Goal: Transaction & Acquisition: Purchase product/service

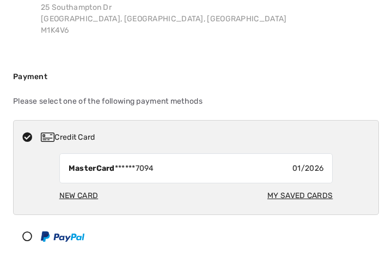
scroll to position [136, 0]
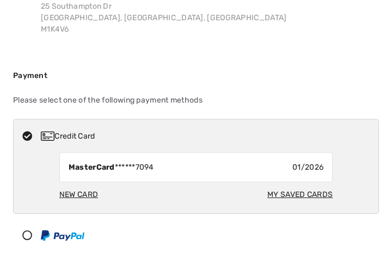
click at [98, 192] on div "New Card" at bounding box center [78, 194] width 39 height 20
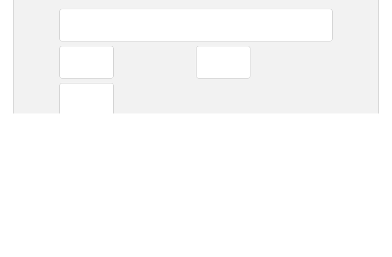
click at [107, 189] on div at bounding box center [86, 205] width 54 height 33
radio input "true"
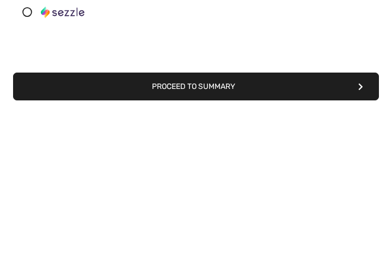
scroll to position [330, 0]
click at [278, 221] on button "Proceed to Summary" at bounding box center [196, 235] width 366 height 28
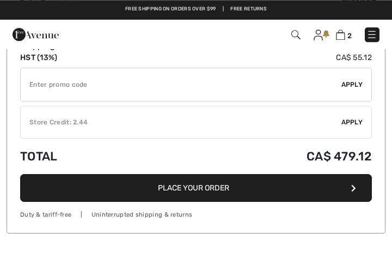
scroll to position [1068, 0]
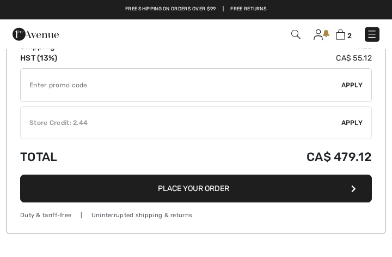
click at [237, 179] on button "Place Your Order" at bounding box center [196, 188] width 352 height 28
